Goal: Find specific page/section: Find specific page/section

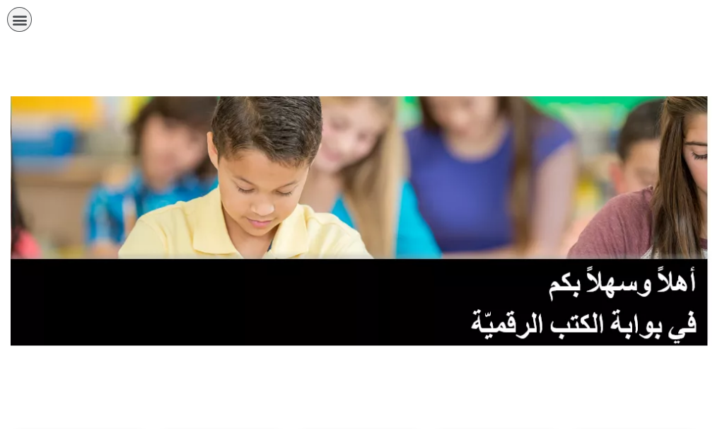
click at [0, 0] on link "الصف العاشر" at bounding box center [0, 0] width 0 height 0
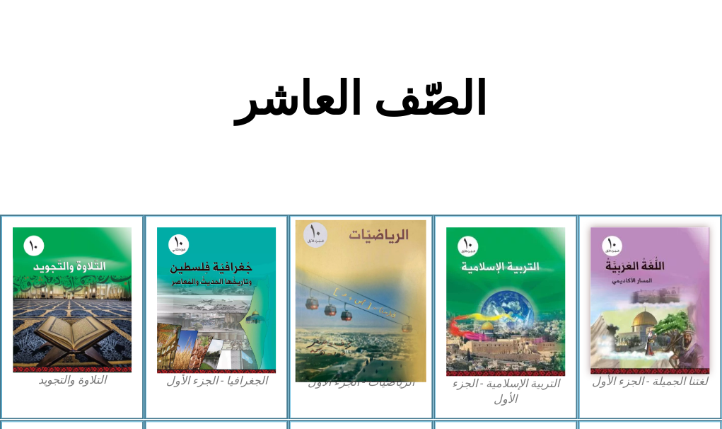
scroll to position [354, 0]
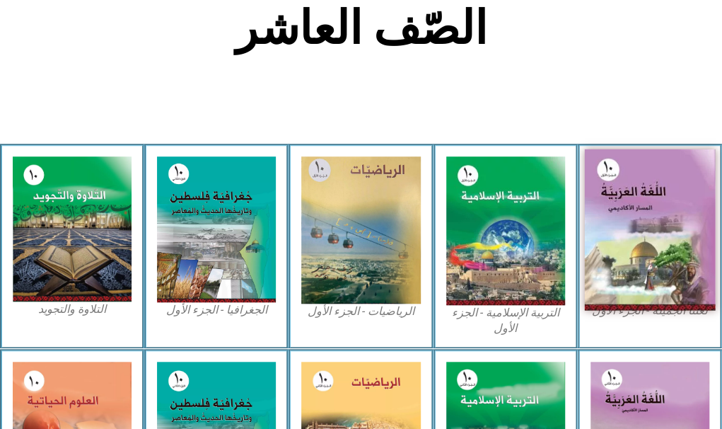
click at [635, 156] on img at bounding box center [649, 229] width 131 height 161
click at [607, 180] on img at bounding box center [649, 229] width 131 height 161
click at [628, 149] on img at bounding box center [649, 229] width 131 height 161
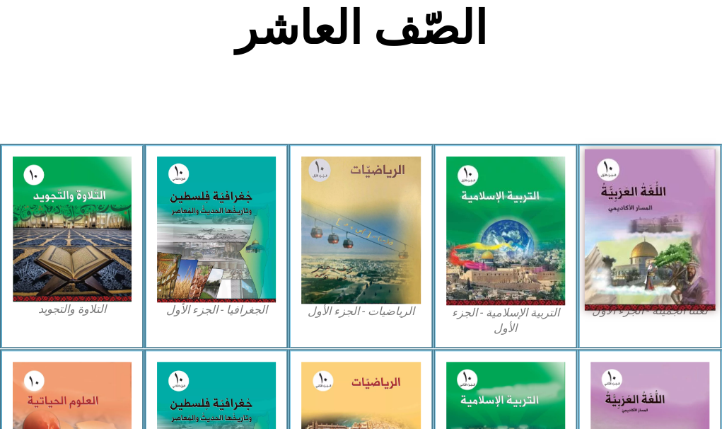
click at [628, 149] on img at bounding box center [649, 229] width 131 height 161
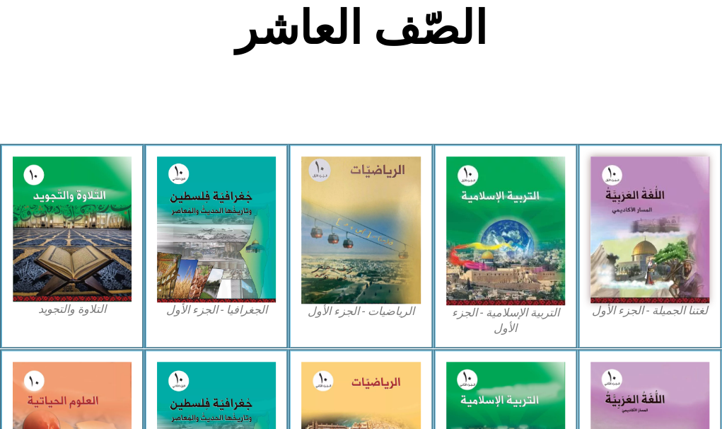
click at [629, 303] on figcaption "لغتنا الجميلة - الجزء الأول​" at bounding box center [650, 311] width 119 height 16
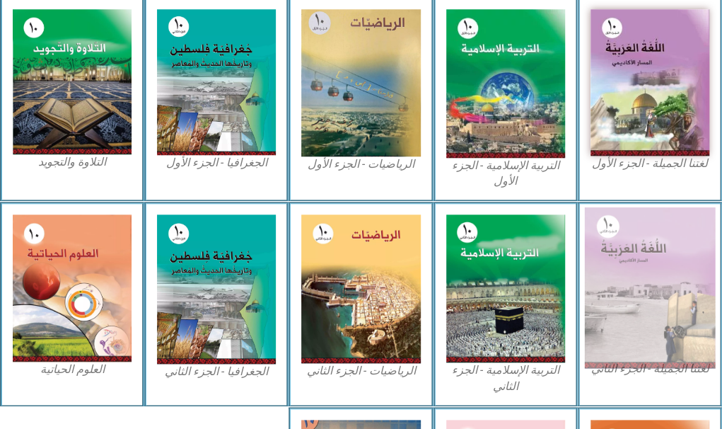
scroll to position [478, 0]
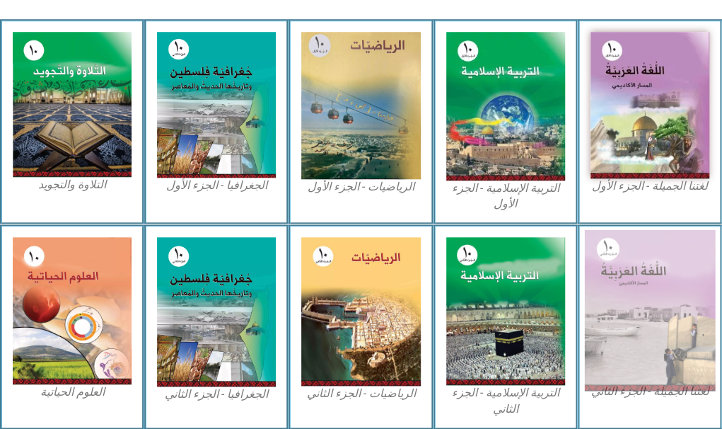
click at [628, 230] on img at bounding box center [649, 310] width 131 height 161
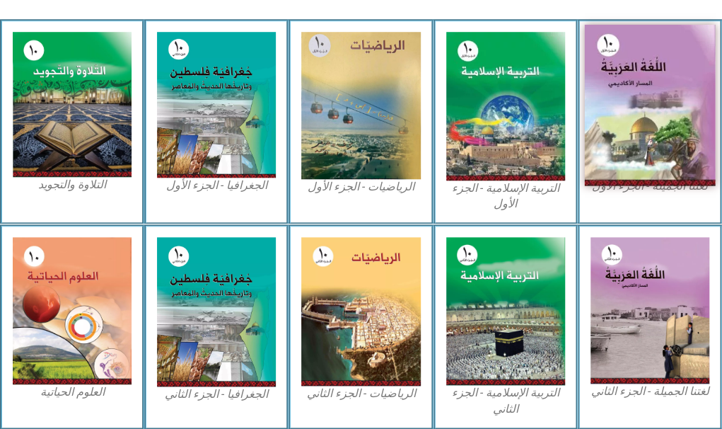
click at [635, 45] on img at bounding box center [649, 105] width 131 height 161
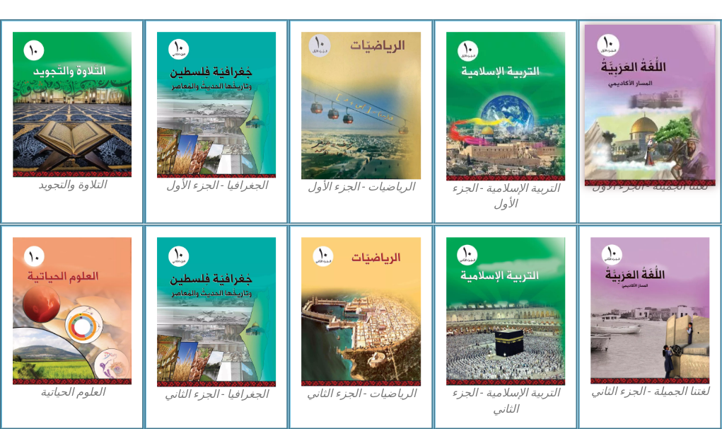
click at [635, 45] on img at bounding box center [649, 105] width 131 height 161
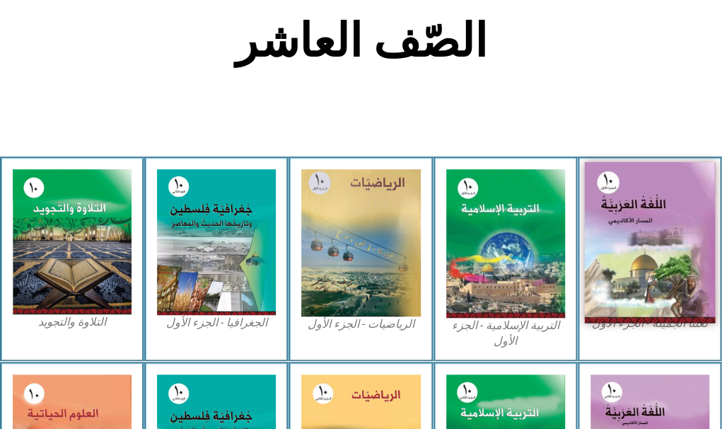
scroll to position [337, 0]
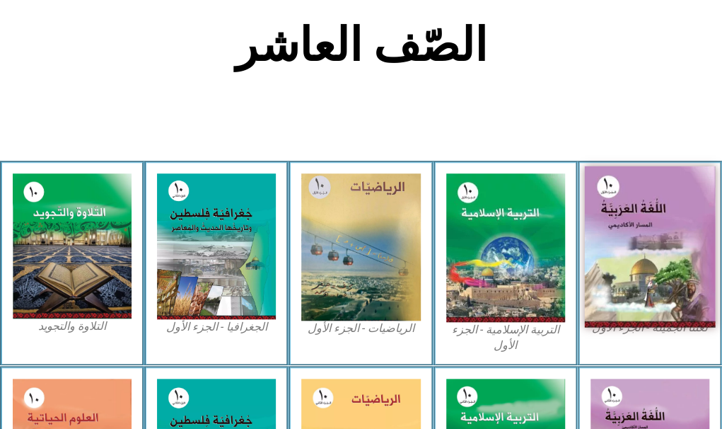
drag, startPoint x: 599, startPoint y: 136, endPoint x: 601, endPoint y: 128, distance: 8.3
drag, startPoint x: 601, startPoint y: 128, endPoint x: 607, endPoint y: 135, distance: 9.1
click at [607, 166] on img at bounding box center [649, 246] width 131 height 161
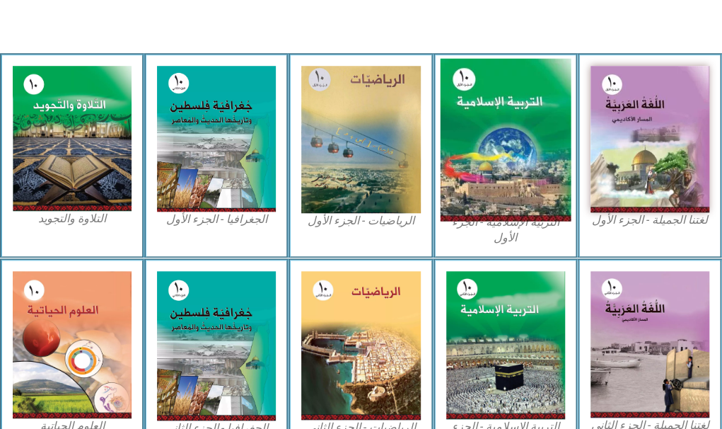
scroll to position [620, 0]
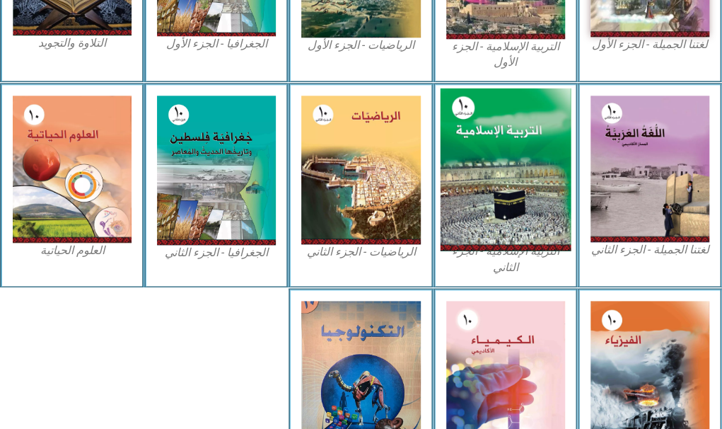
click at [490, 88] on img at bounding box center [505, 169] width 131 height 163
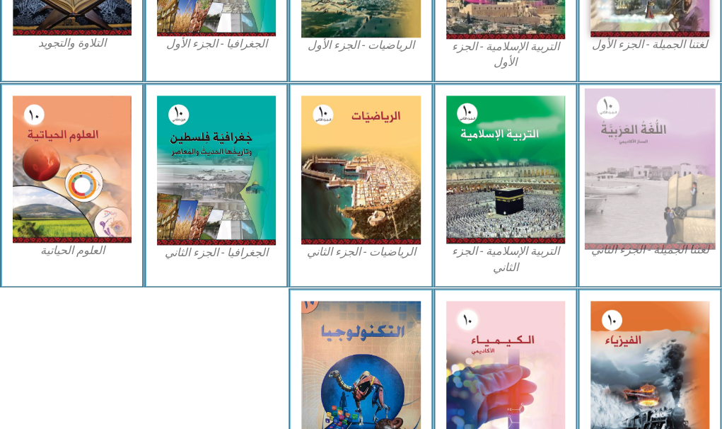
click at [633, 117] on img at bounding box center [649, 168] width 131 height 161
